Goal: Information Seeking & Learning: Learn about a topic

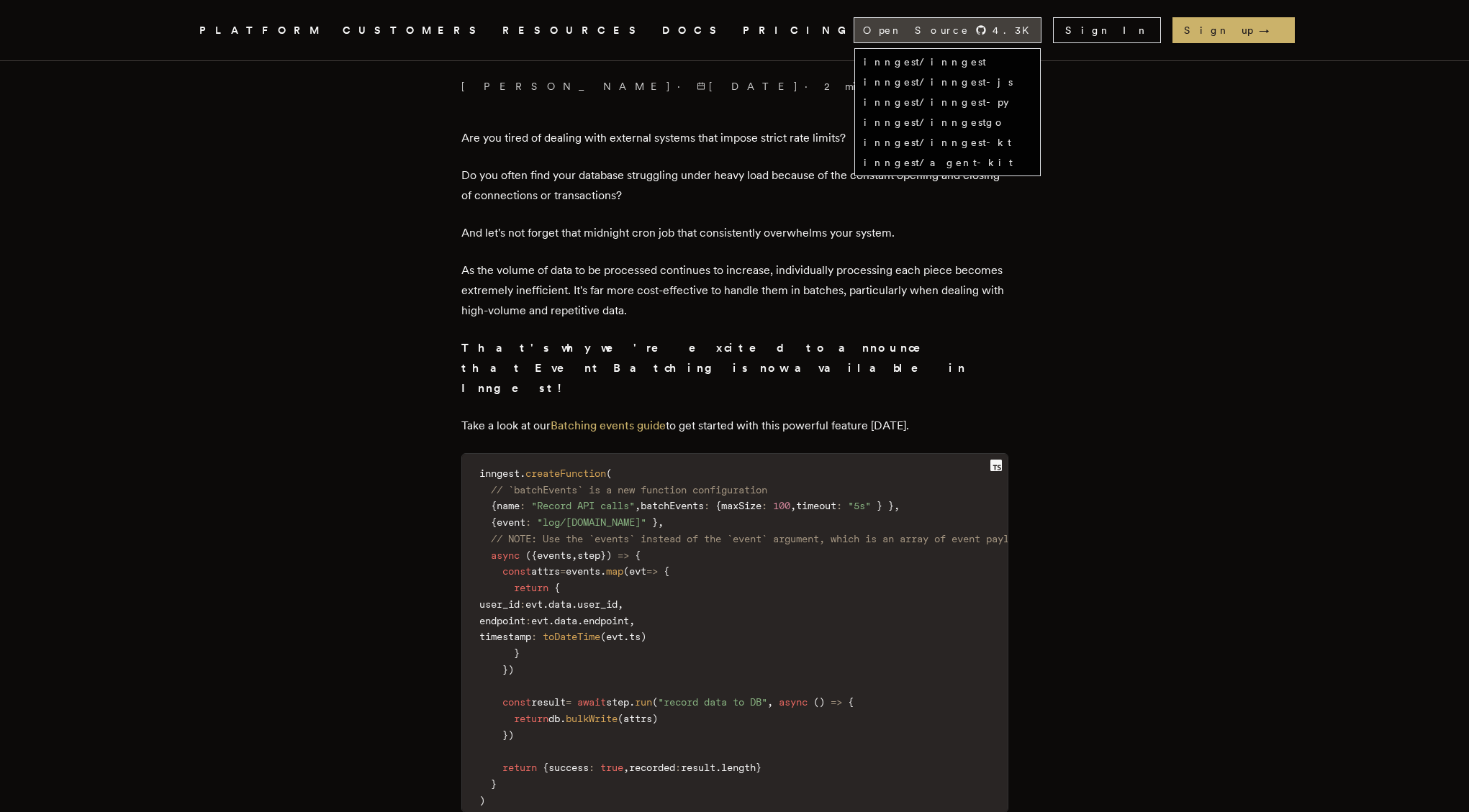
scroll to position [545, 0]
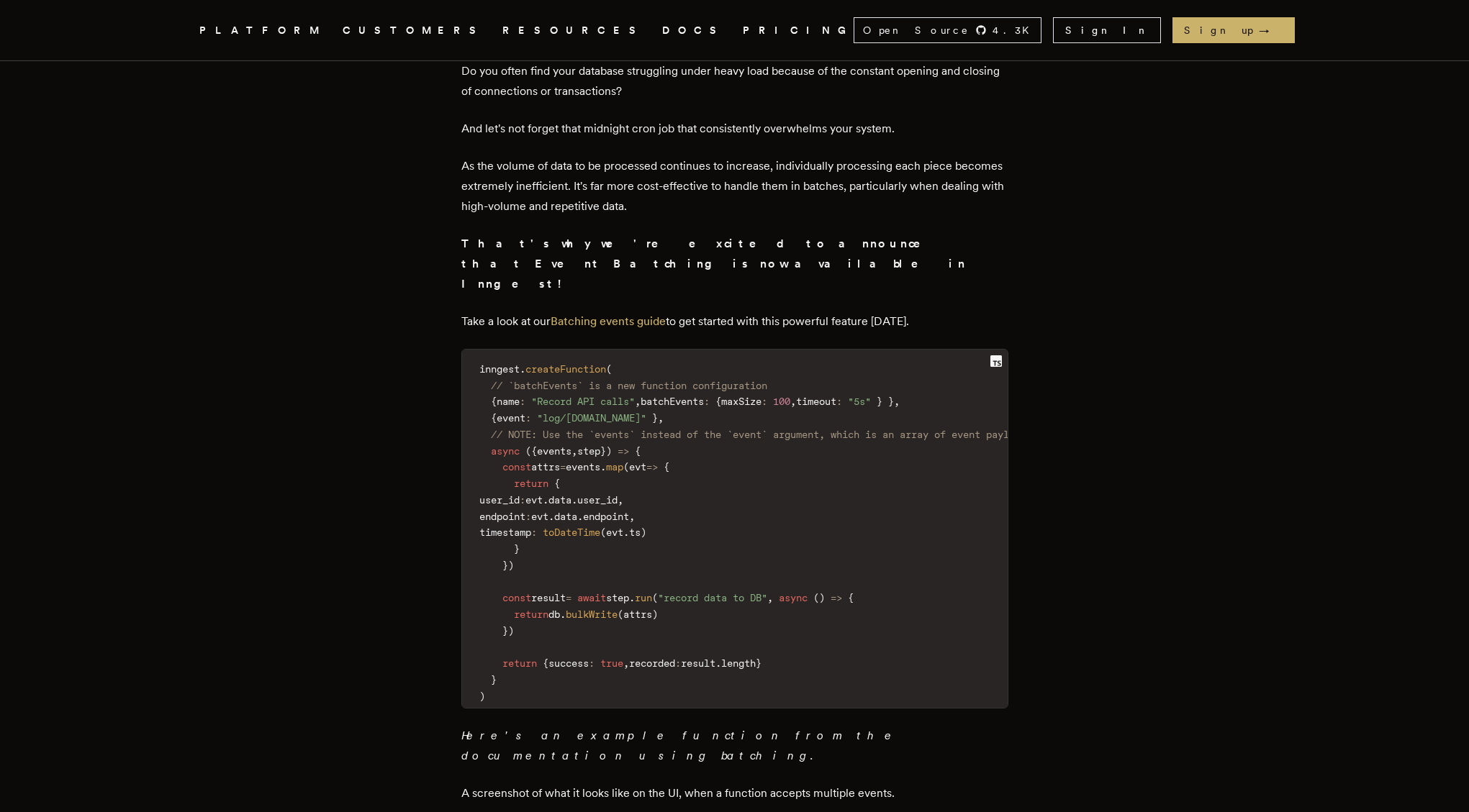
click at [1127, 590] on article "Introducing Event Batching: Handling data at scale Darwin Wu · 7/12/2023 · 2 mi…" at bounding box center [734, 612] width 1036 height 2191
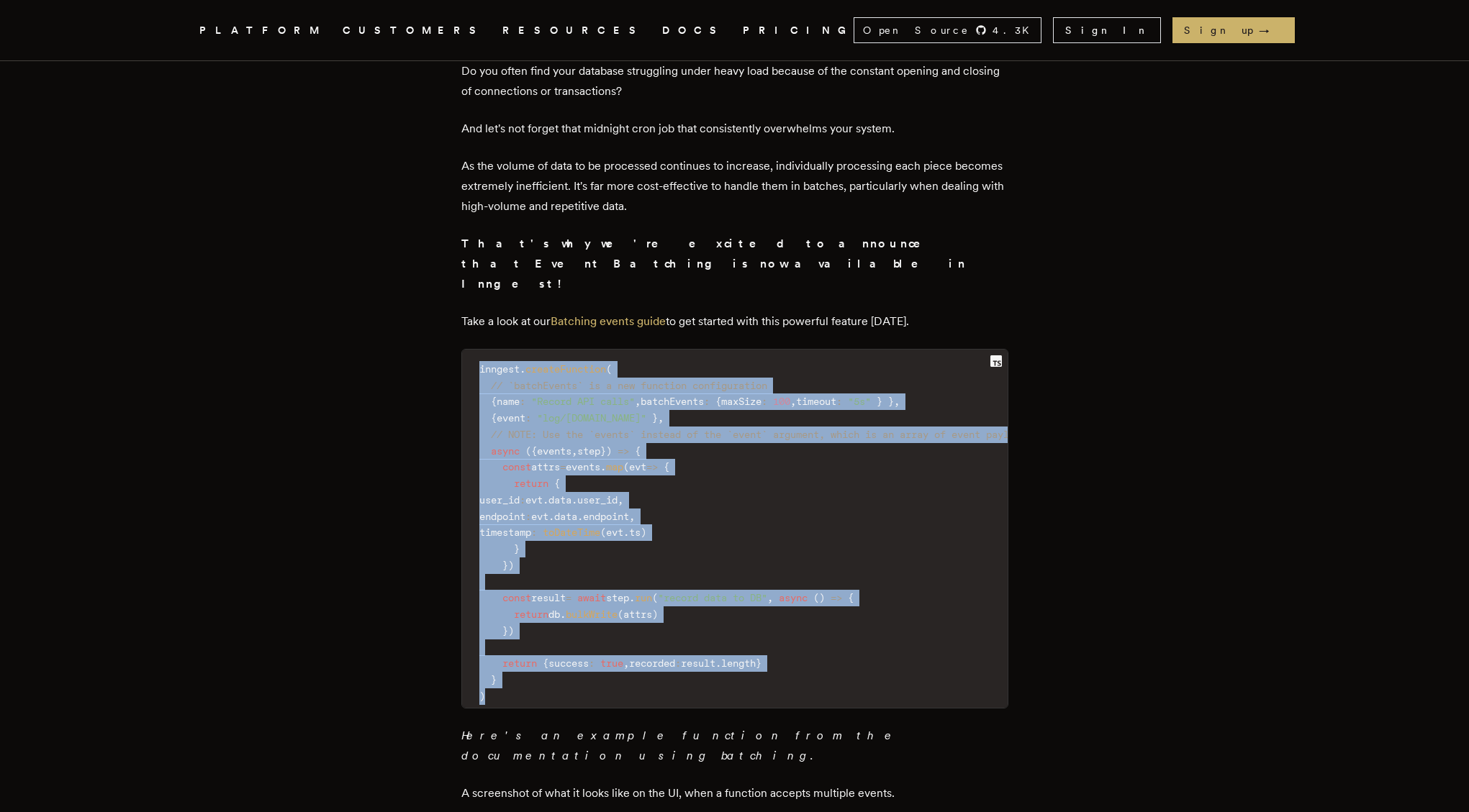
drag, startPoint x: 499, startPoint y: 650, endPoint x: 445, endPoint y: 318, distance: 336.4
click at [445, 318] on article "Introducing Event Batching: Handling data at scale Darwin Wu · 7/12/2023 · 2 mi…" at bounding box center [734, 612] width 1036 height 2191
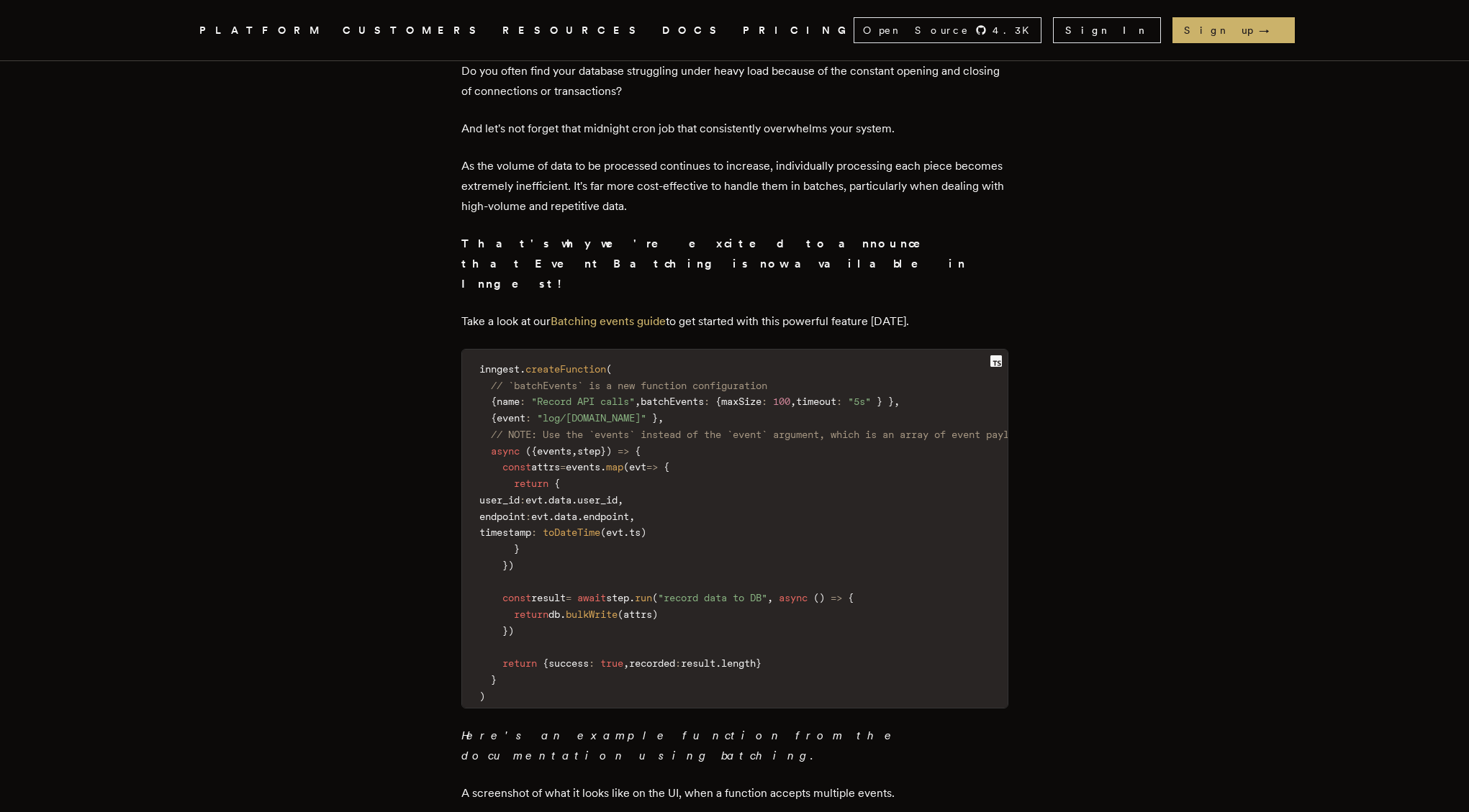
click at [543, 653] on code "inngest . createFunction ( // `batchEvents` is a new function configuration { n…" at bounding box center [755, 533] width 587 height 350
drag, startPoint x: 448, startPoint y: 673, endPoint x: 467, endPoint y: 659, distance: 23.6
click at [452, 670] on main "Introducing Event Batching: Handling data at scale Darwin Wu · 7/12/2023 · 2 mi…" at bounding box center [734, 612] width 575 height 2191
click at [492, 658] on code "inngest . createFunction ( // `batchEvents` is a new function configuration { n…" at bounding box center [755, 533] width 587 height 350
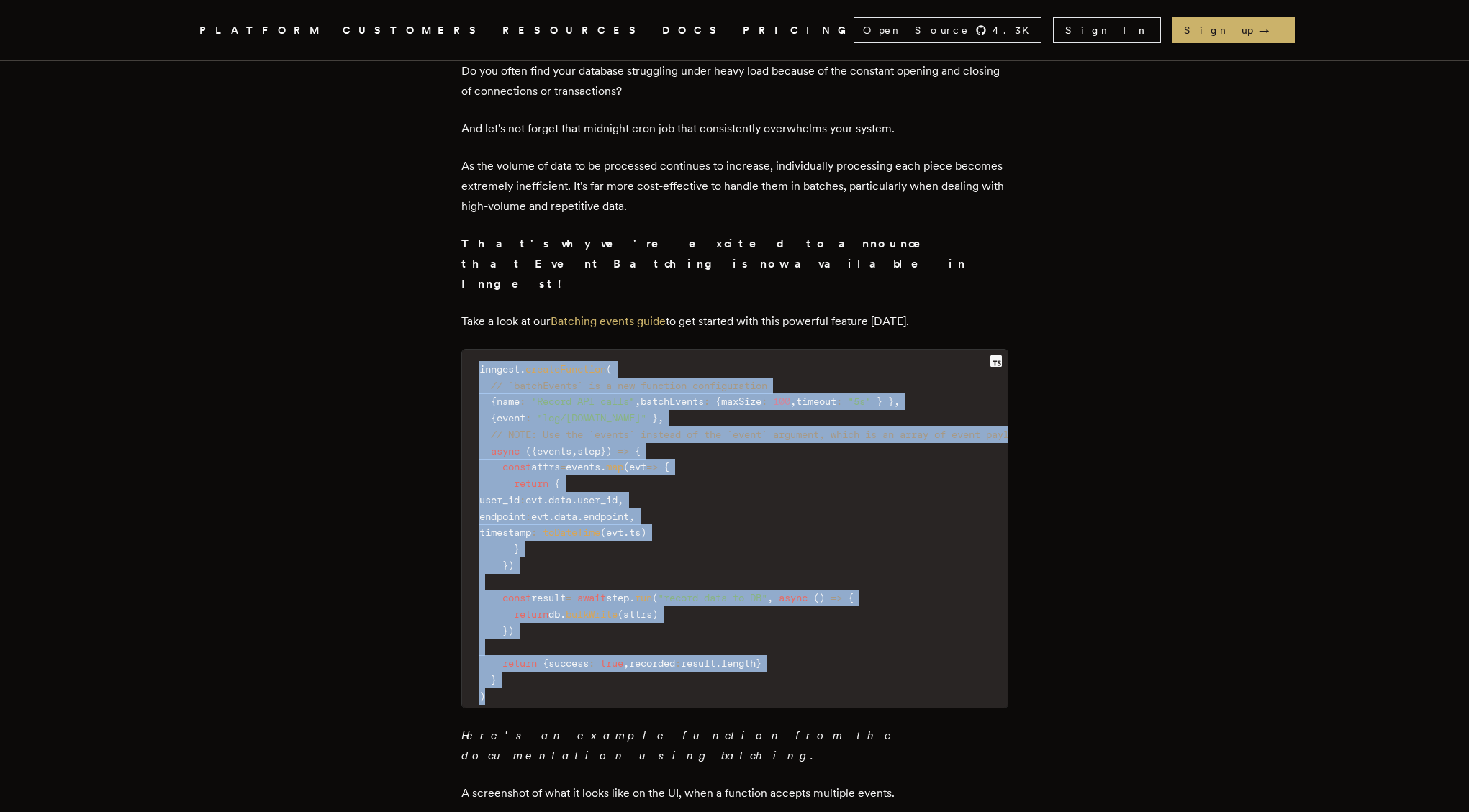
drag, startPoint x: 491, startPoint y: 656, endPoint x: 483, endPoint y: 334, distance: 322.1
click at [483, 358] on code "inngest . createFunction ( // `batchEvents` is a new function configuration { n…" at bounding box center [755, 533] width 587 height 350
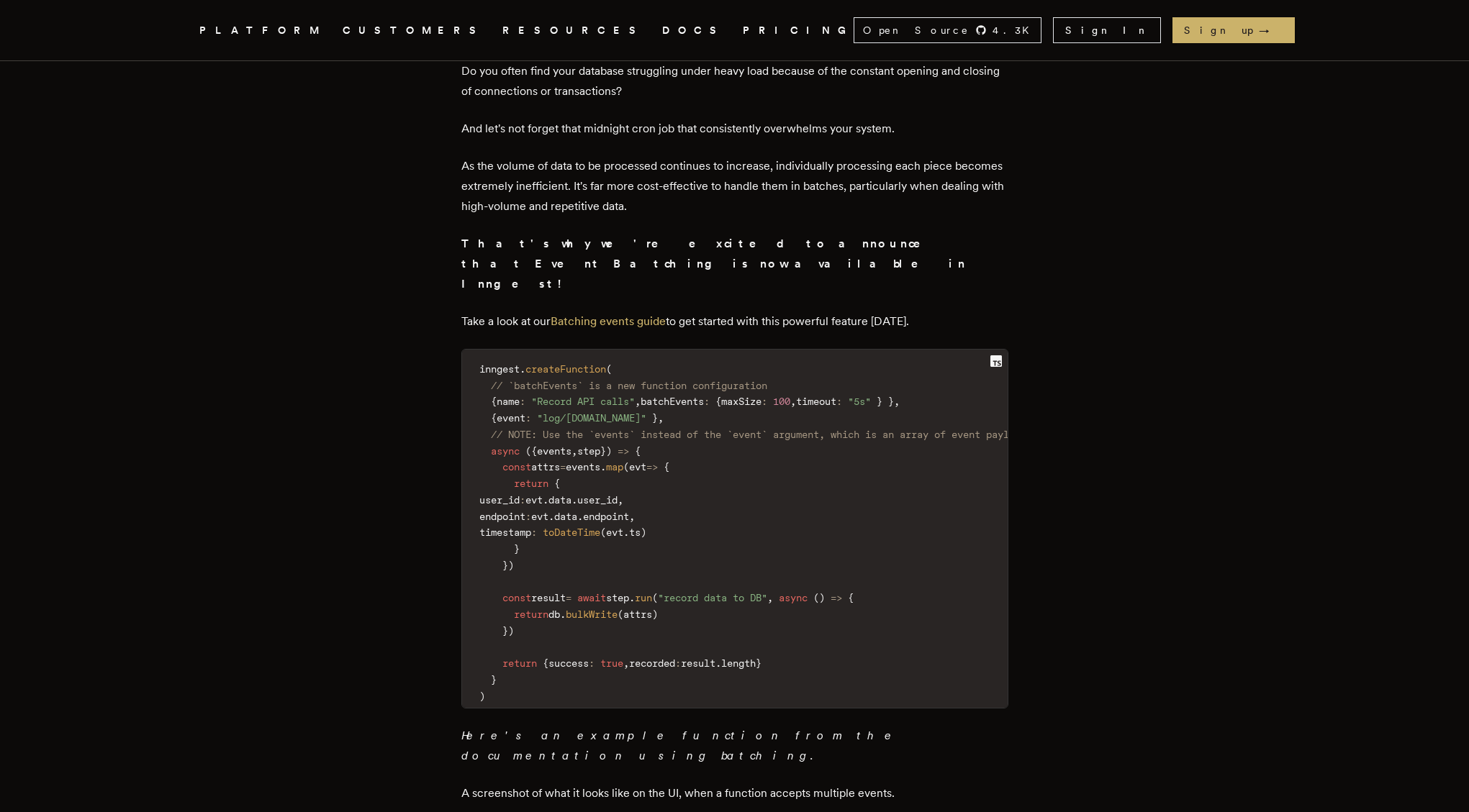
click at [610, 509] on code "inngest . createFunction ( // `batchEvents` is a new function configuration { n…" at bounding box center [755, 533] width 587 height 350
drag, startPoint x: 505, startPoint y: 575, endPoint x: 490, endPoint y: 544, distance: 34.4
click at [490, 544] on code "inngest . createFunction ( // `batchEvents` is a new function configuration { n…" at bounding box center [755, 533] width 587 height 350
click at [502, 625] on span at bounding box center [490, 631] width 23 height 12
drag, startPoint x: 519, startPoint y: 595, endPoint x: 489, endPoint y: 561, distance: 45.3
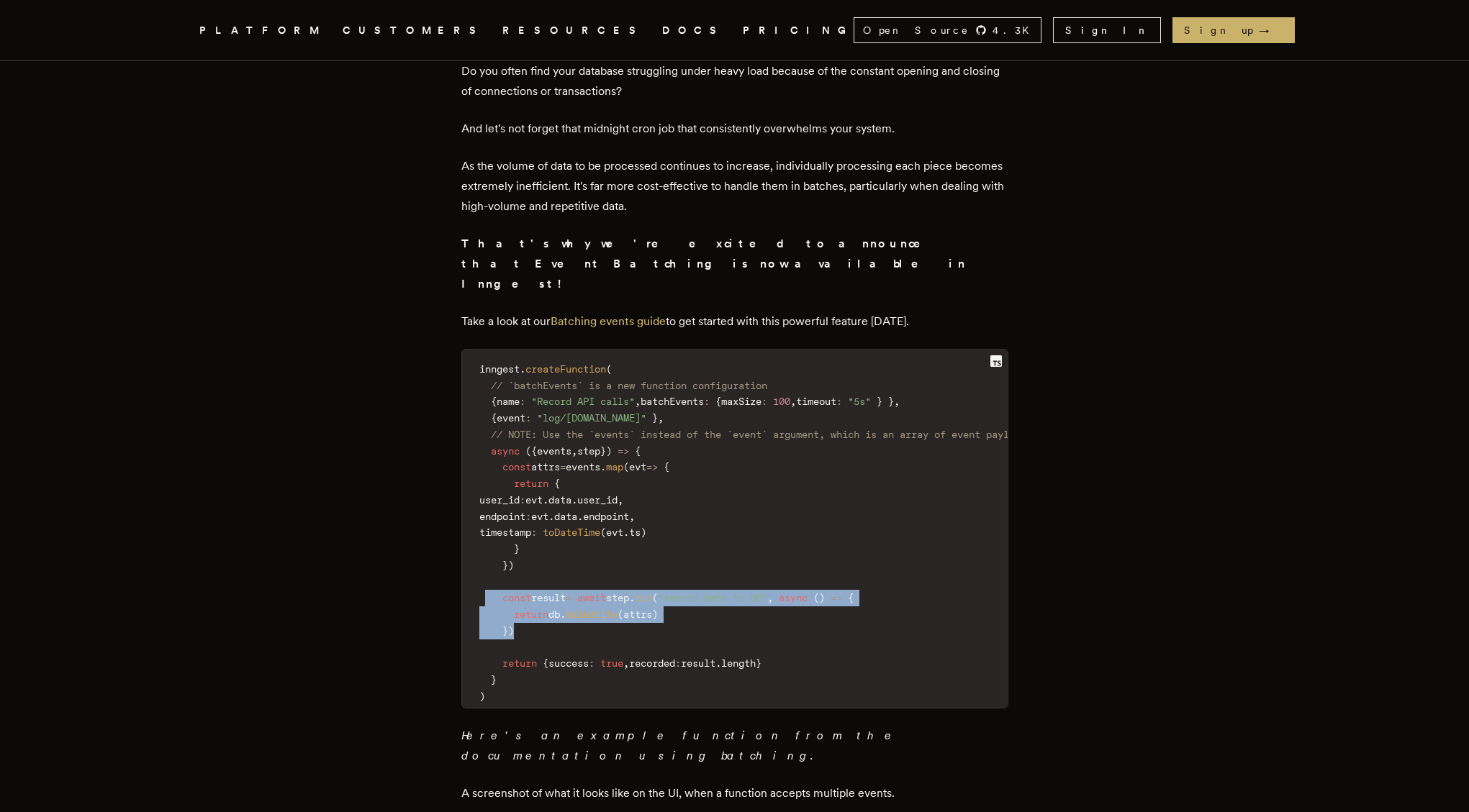
click at [489, 561] on code "inngest . createFunction ( // `batchEvents` is a new function configuration { n…" at bounding box center [755, 533] width 587 height 350
drag, startPoint x: 495, startPoint y: 579, endPoint x: 518, endPoint y: 599, distance: 30.5
click at [518, 599] on code "inngest . createFunction ( // `batchEvents` is a new function configuration { n…" at bounding box center [755, 533] width 587 height 350
drag, startPoint x: 521, startPoint y: 610, endPoint x: 567, endPoint y: 613, distance: 46.1
click at [522, 610] on code "inngest . createFunction ( // `batchEvents` is a new function configuration { n…" at bounding box center [755, 533] width 587 height 350
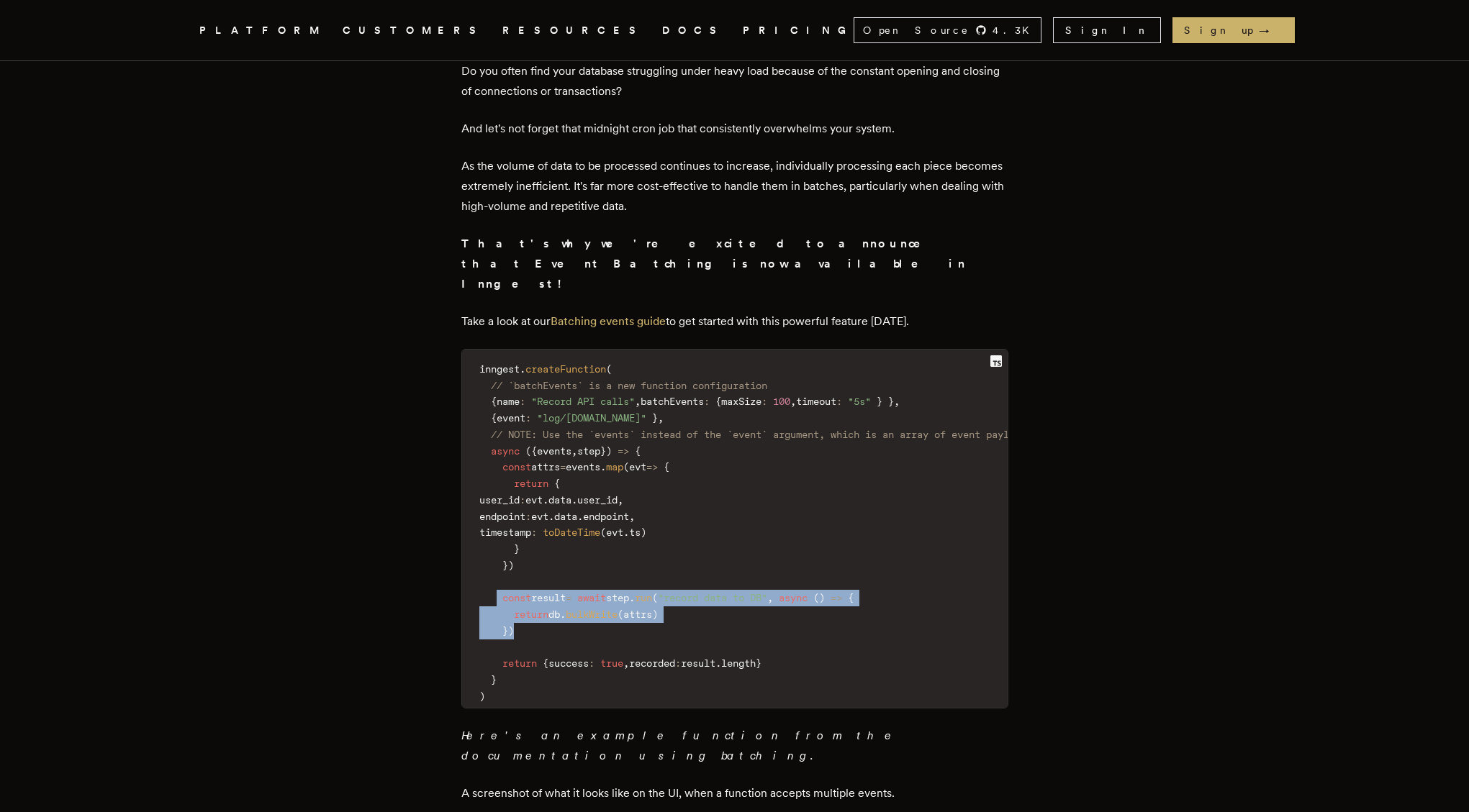
drag, startPoint x: 505, startPoint y: 559, endPoint x: 531, endPoint y: 592, distance: 42.0
click at [531, 592] on code "inngest . createFunction ( // `batchEvents` is a new function configuration { n…" at bounding box center [755, 533] width 587 height 350
click at [545, 602] on code "inngest . createFunction ( // `batchEvents` is a new function configuration { n…" at bounding box center [755, 533] width 587 height 350
drag, startPoint x: 819, startPoint y: 620, endPoint x: 498, endPoint y: 553, distance: 327.9
click at [498, 553] on code "inngest . createFunction ( // `batchEvents` is a new function configuration { n…" at bounding box center [755, 533] width 587 height 350
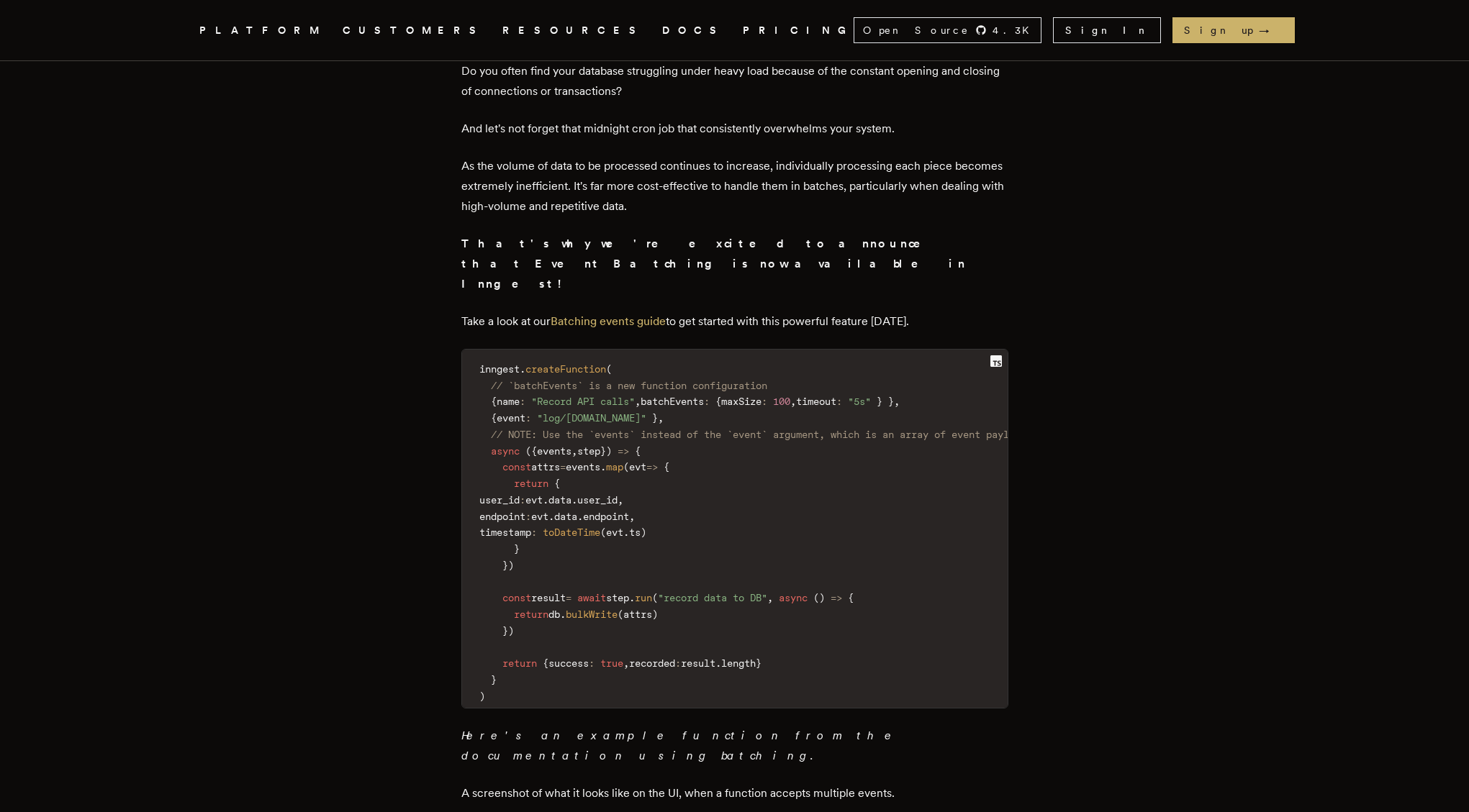
click at [683, 589] on code "inngest . createFunction ( // `batchEvents` is a new function configuration { n…" at bounding box center [755, 533] width 587 height 350
drag, startPoint x: 505, startPoint y: 555, endPoint x: 526, endPoint y: 595, distance: 45.2
click at [526, 595] on code "inngest . createFunction ( // `batchEvents` is a new function configuration { n…" at bounding box center [755, 533] width 587 height 350
click at [681, 606] on code "inngest . createFunction ( // `batchEvents` is a new function configuration { n…" at bounding box center [755, 533] width 587 height 350
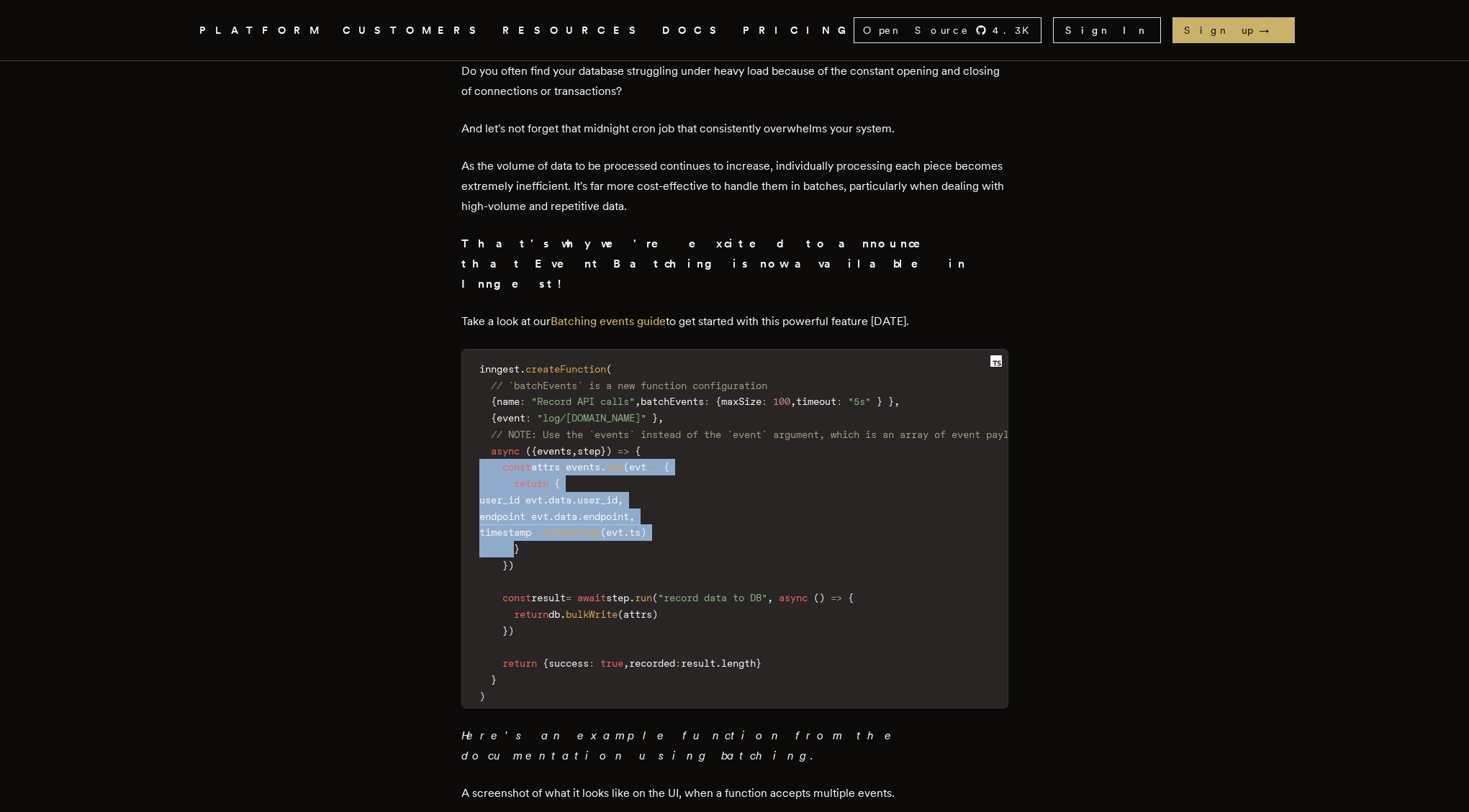
drag, startPoint x: 515, startPoint y: 515, endPoint x: 469, endPoint y: 424, distance: 102.0
click at [469, 424] on code "inngest . createFunction ( // `batchEvents` is a new function configuration { n…" at bounding box center [755, 533] width 587 height 350
click at [531, 526] on span "timestamp" at bounding box center [505, 532] width 52 height 12
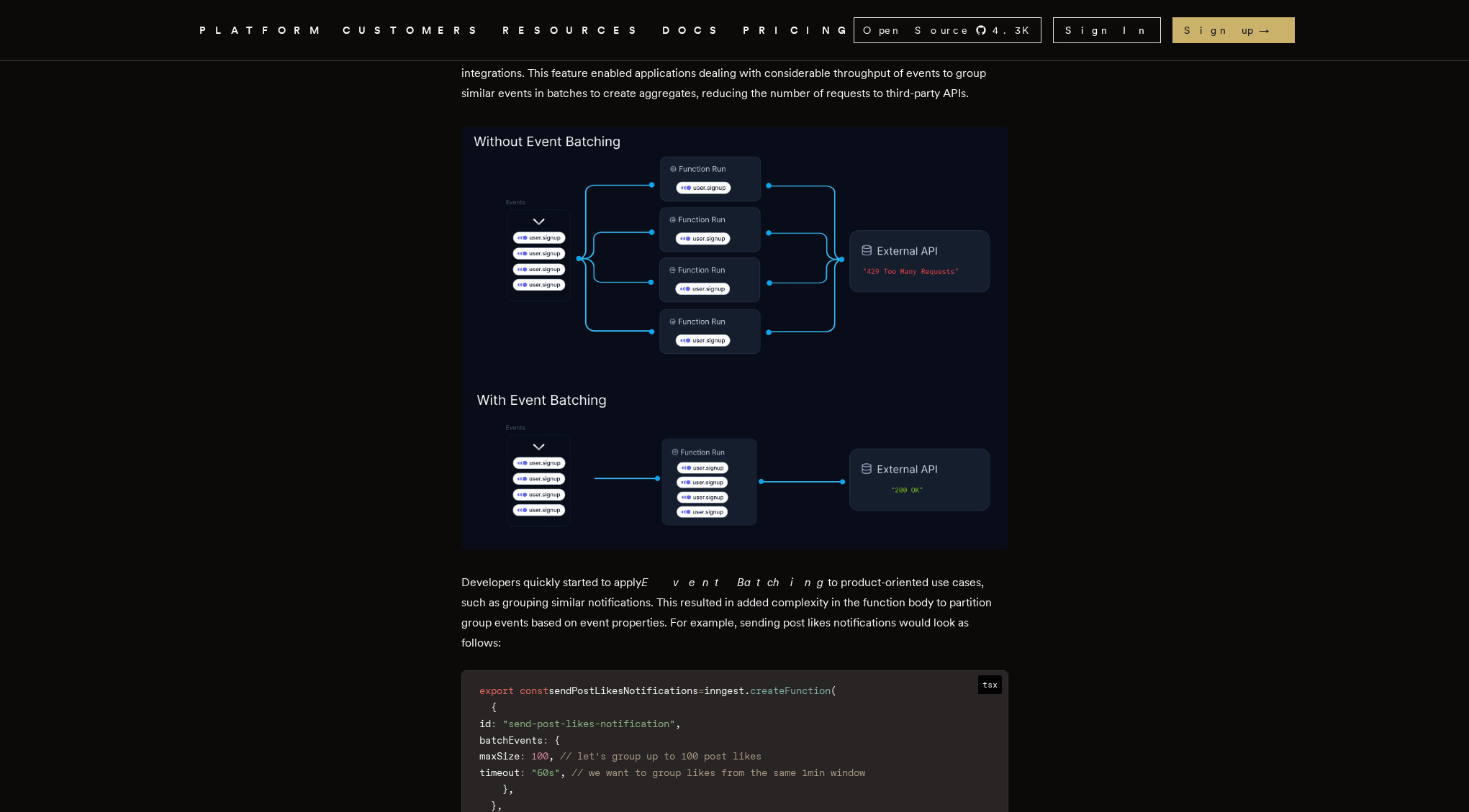
scroll to position [1025, 0]
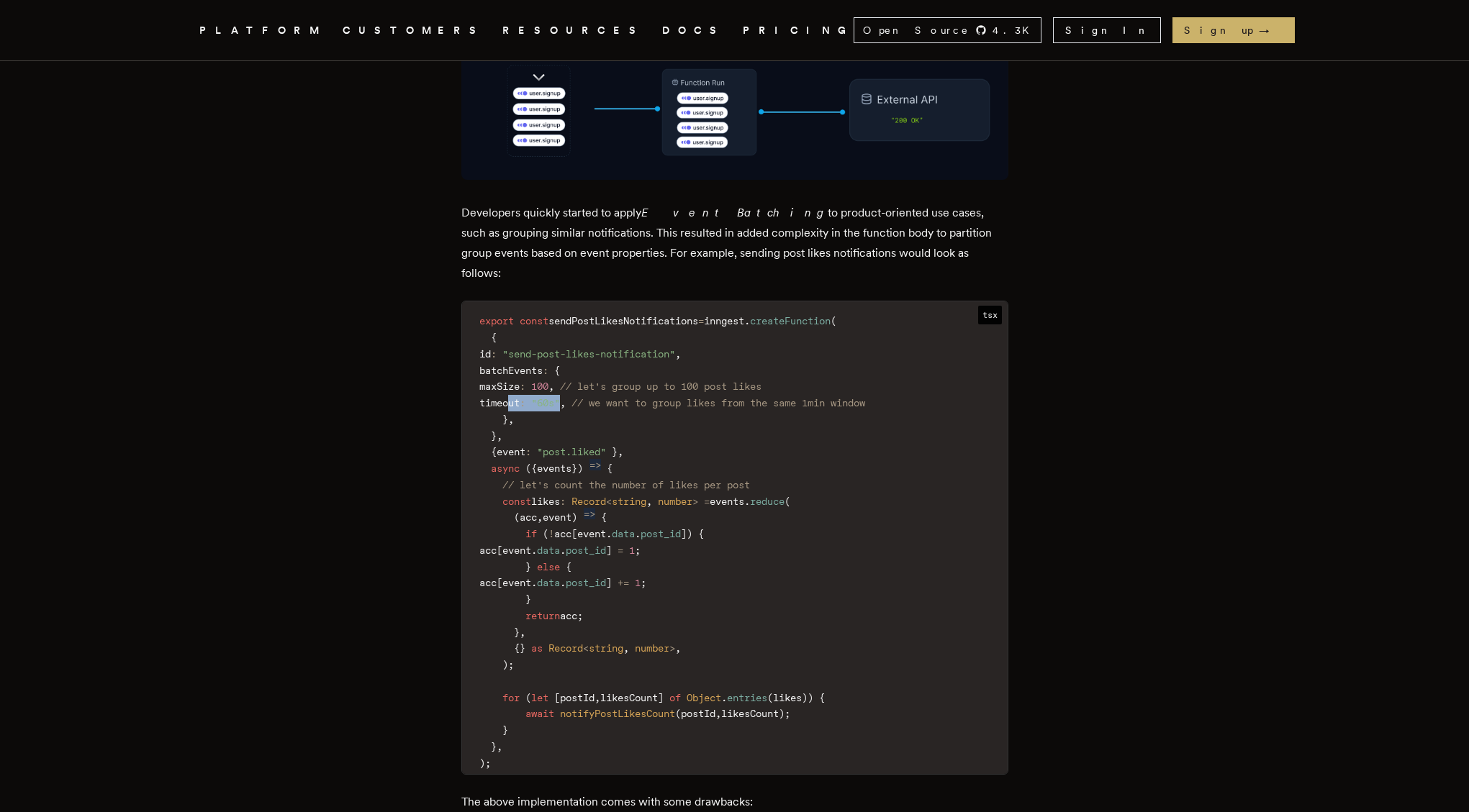
drag, startPoint x: 513, startPoint y: 373, endPoint x: 605, endPoint y: 373, distance: 92.0
click at [605, 373] on code "export const sendPostLikesNotifications = inngest . createFunction ( { id : "se…" at bounding box center [734, 542] width 546 height 464
click at [597, 429] on code "export const sendPostLikesNotifications = inngest . createFunction ( { id : "se…" at bounding box center [734, 542] width 546 height 464
drag, startPoint x: 492, startPoint y: 420, endPoint x: 651, endPoint y: 426, distance: 159.1
click at [651, 426] on code "export const sendPostLikesNotifications = inngest . createFunction ( { id : "se…" at bounding box center [734, 542] width 546 height 464
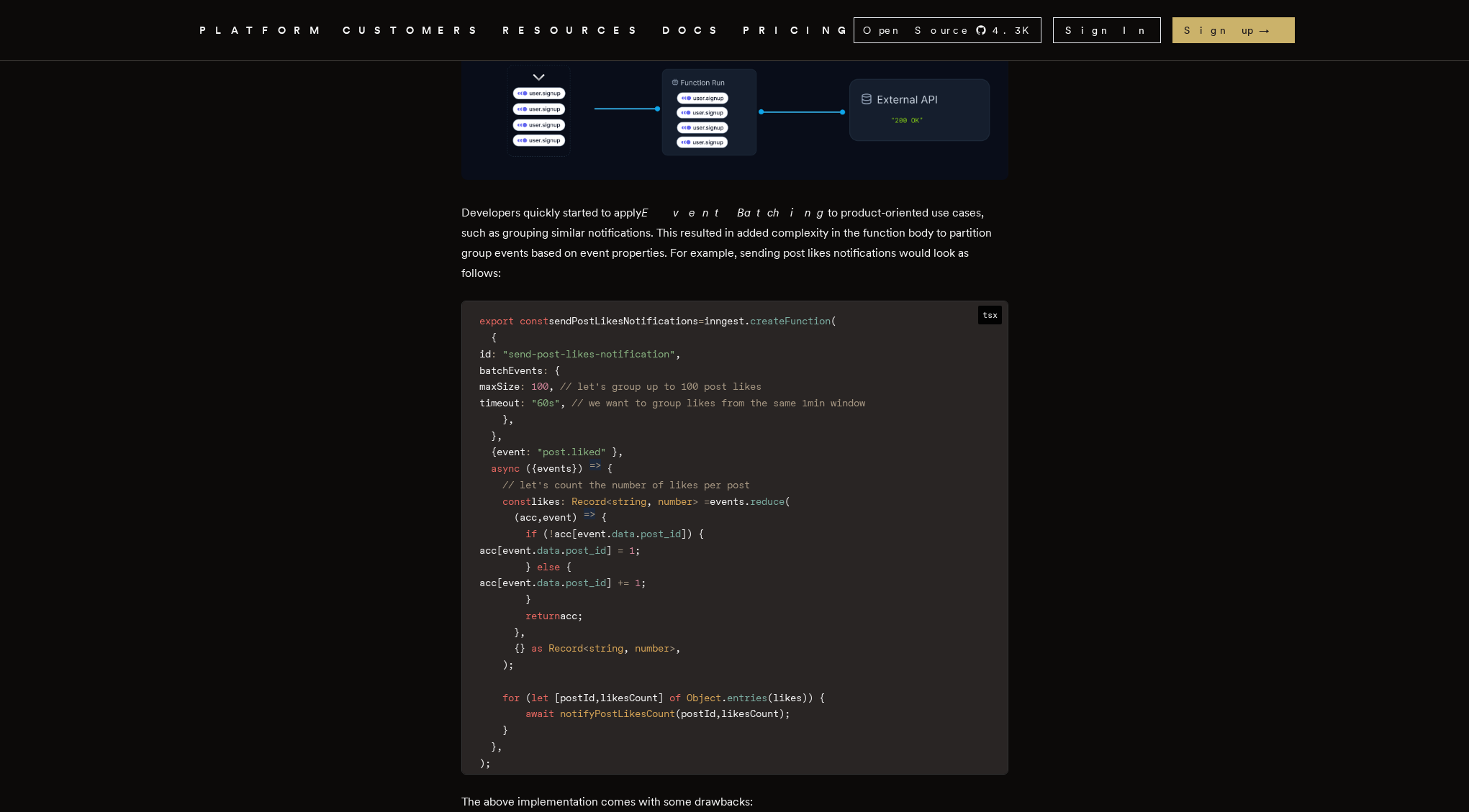
click at [661, 461] on code "export const sendPostLikesNotifications = inngest . createFunction ( { id : "se…" at bounding box center [734, 542] width 546 height 464
drag, startPoint x: 507, startPoint y: 469, endPoint x: 887, endPoint y: 478, distance: 380.1
click at [887, 478] on code "export const sendPostLikesNotifications = inngest . createFunction ( { id : "se…" at bounding box center [734, 542] width 546 height 464
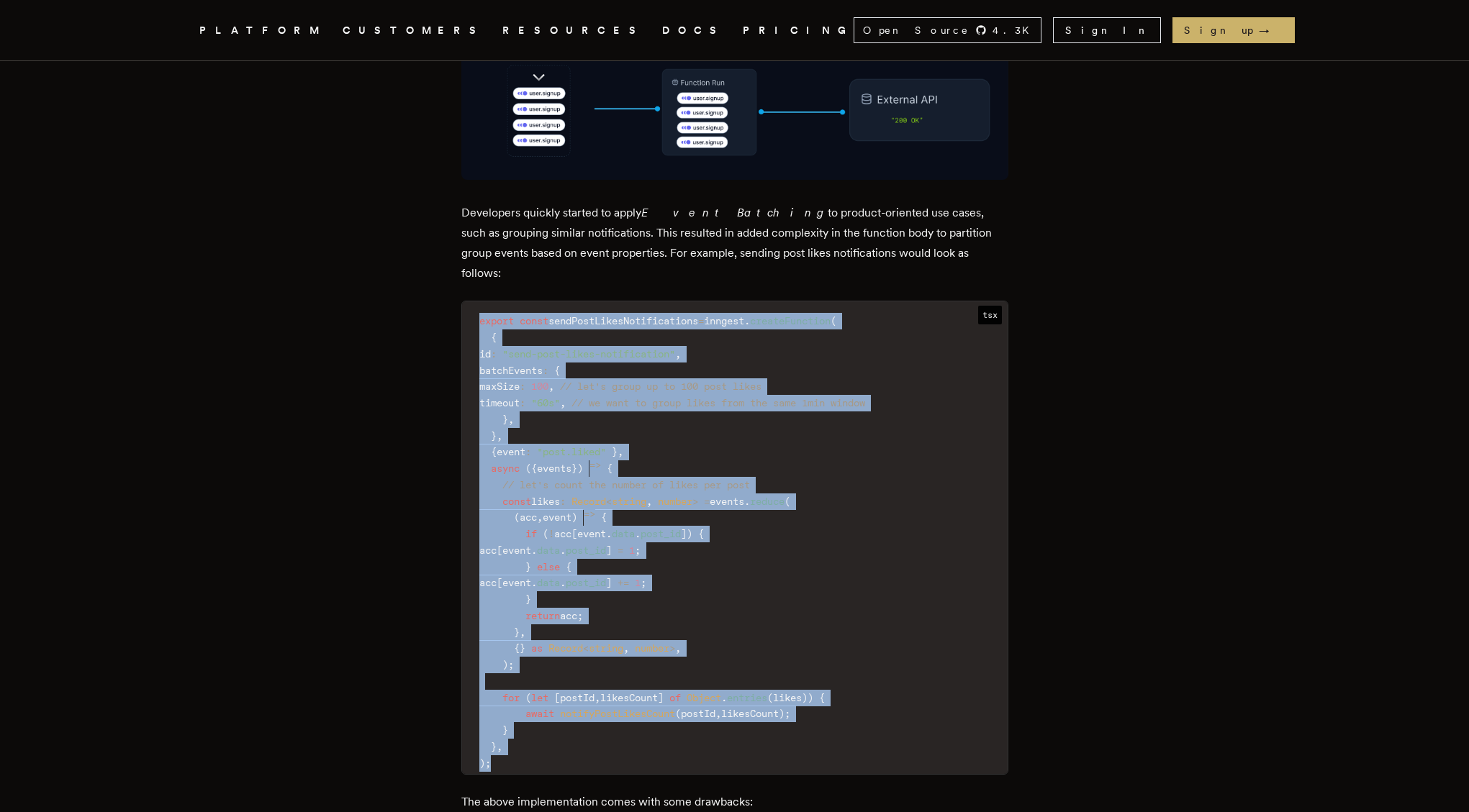
drag, startPoint x: 497, startPoint y: 735, endPoint x: 461, endPoint y: 289, distance: 447.5
copy code "export const sendPostLikesNotifications = inngest . createFunction ( { id : "se…"
